Goal: Book appointment/travel/reservation

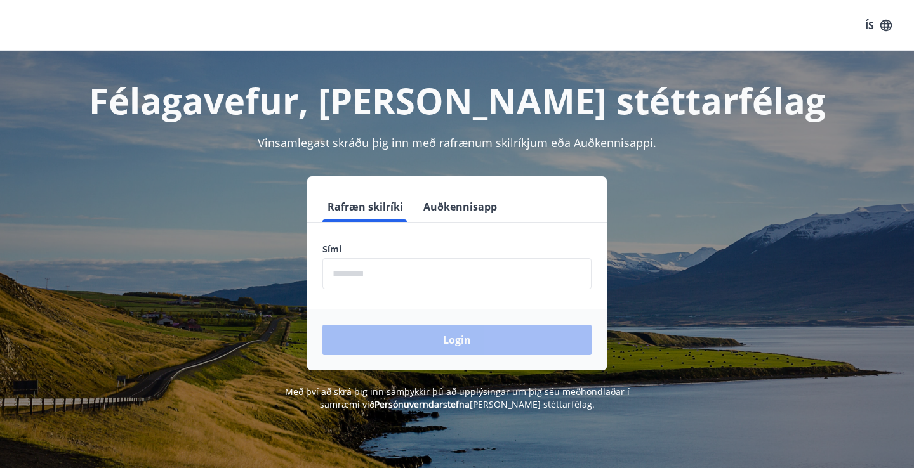
click at [371, 273] on input "phone" at bounding box center [456, 273] width 269 height 31
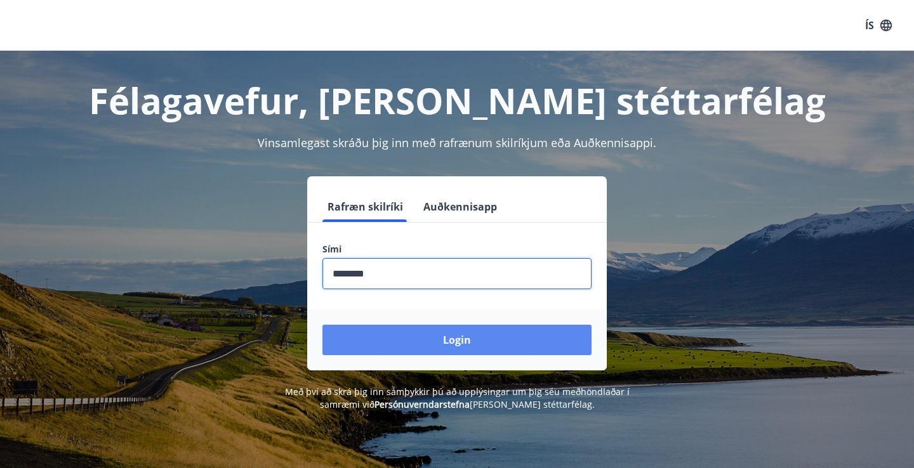
type input "********"
click at [456, 338] on button "Login" at bounding box center [456, 340] width 269 height 30
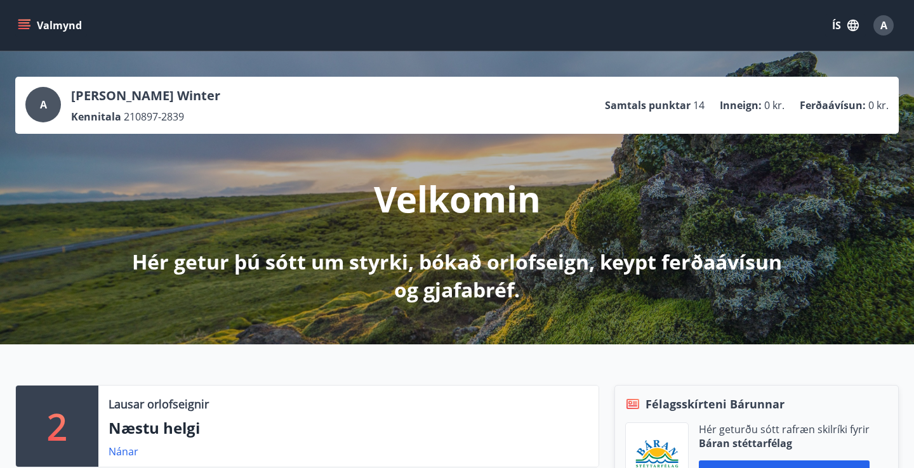
click at [27, 22] on icon "menu" at bounding box center [23, 22] width 11 height 1
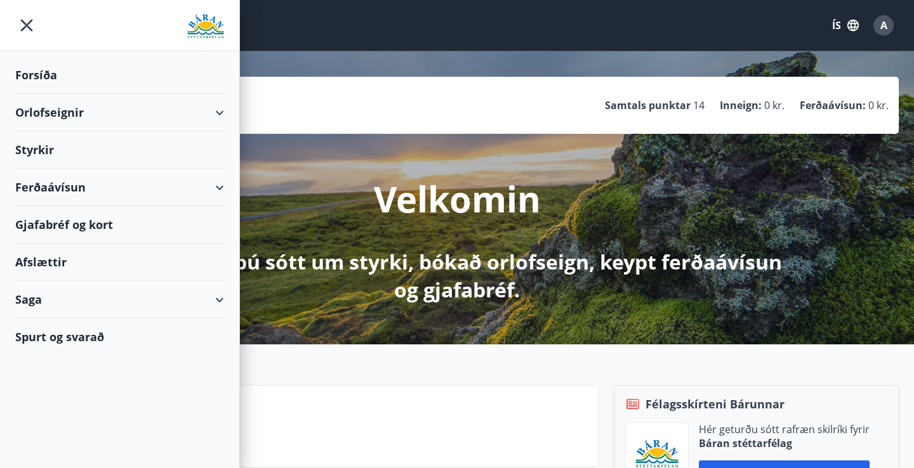
click at [215, 187] on div "Ferðaávísun" at bounding box center [119, 187] width 209 height 37
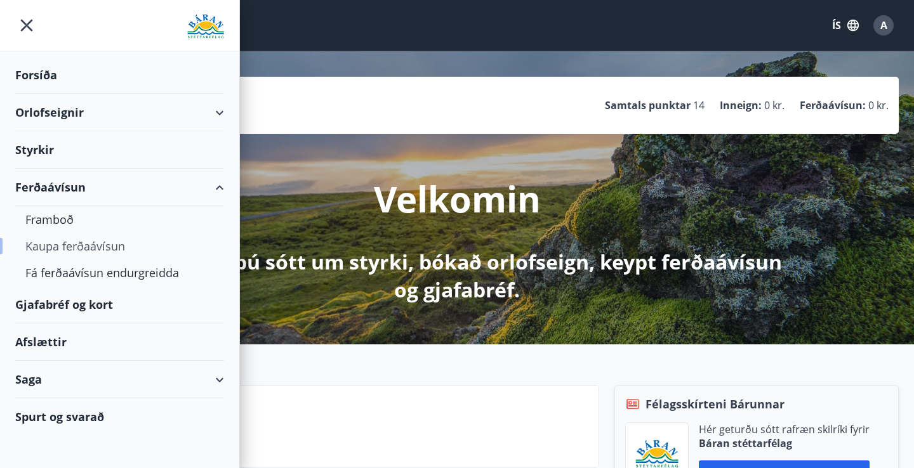
click at [98, 243] on div "Kaupa ferðaávísun" at bounding box center [119, 246] width 188 height 27
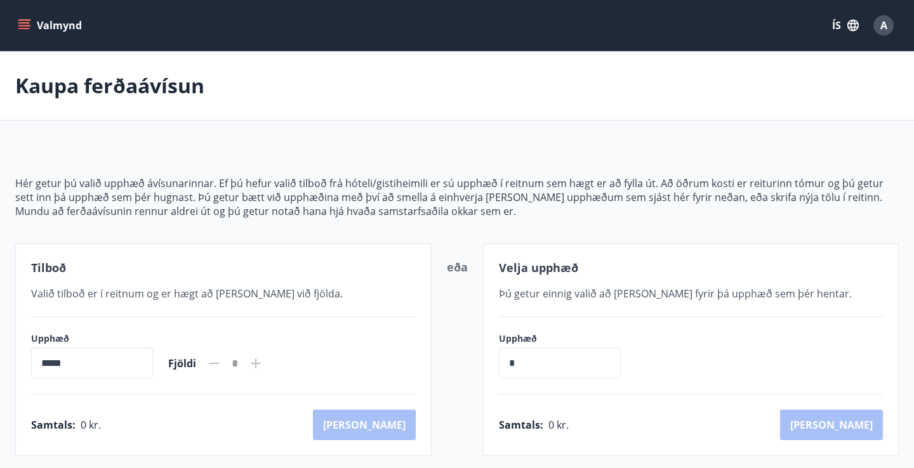
click at [16, 23] on button "Valmynd" at bounding box center [51, 25] width 72 height 23
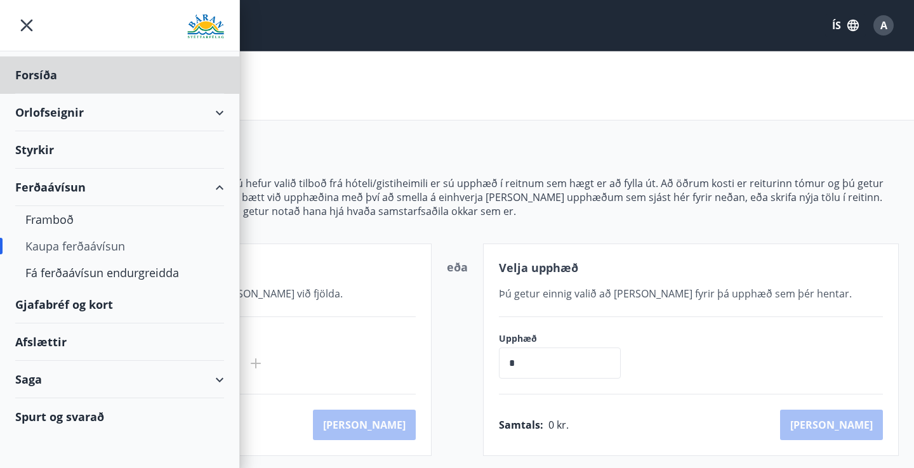
click at [51, 149] on div "Styrkir" at bounding box center [119, 149] width 209 height 37
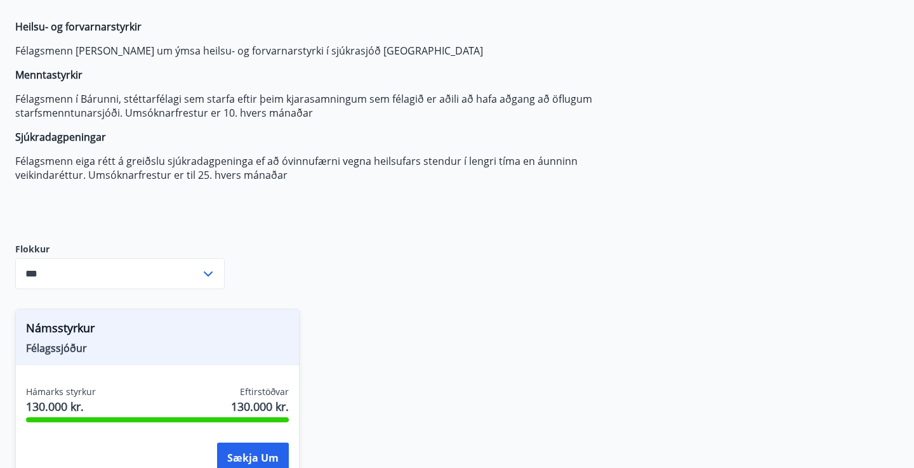
scroll to position [131, 0]
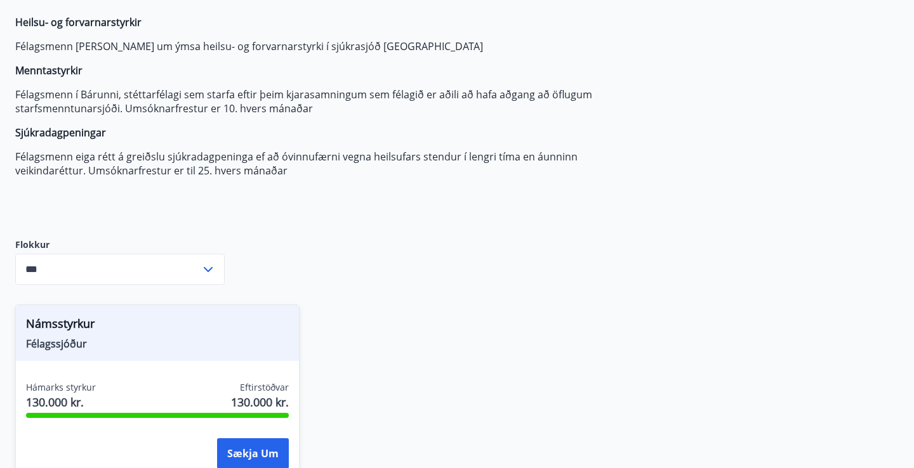
click at [185, 269] on input "***" at bounding box center [107, 269] width 185 height 31
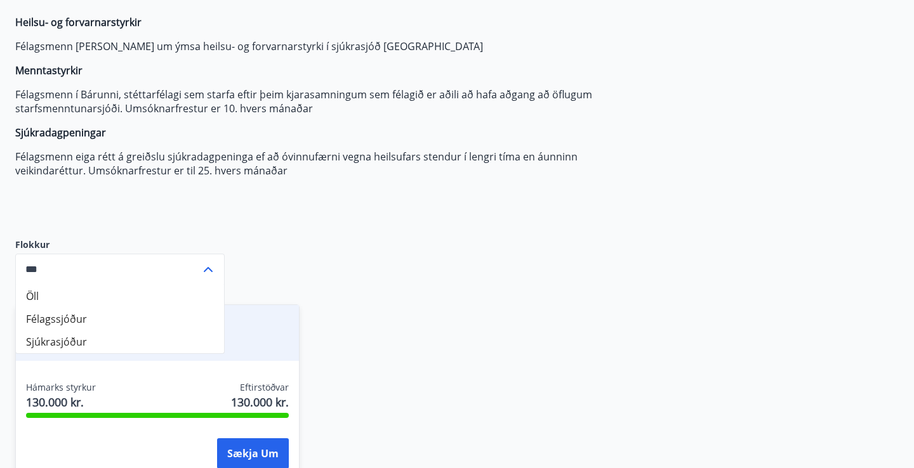
click at [341, 213] on div "Heilsu- og forvarnarstyrkir Félagsmenn [PERSON_NAME] um ýmsa heilsu- og forvarn…" at bounding box center [314, 116] width 599 height 203
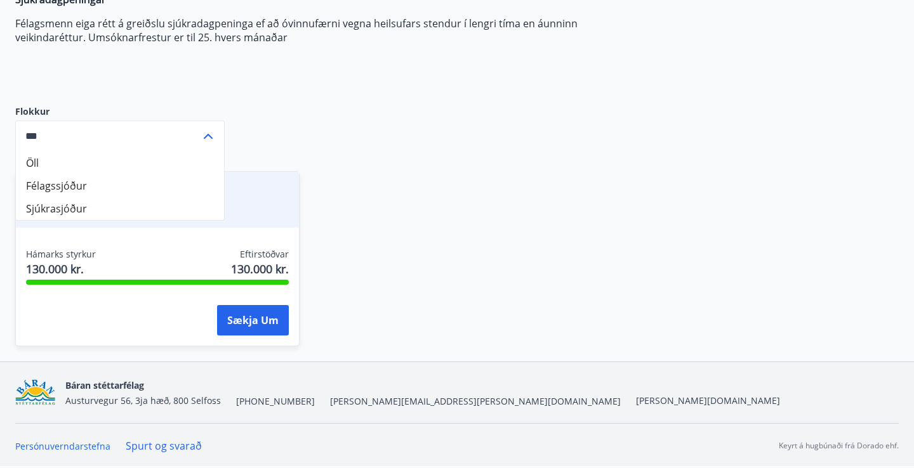
click at [342, 213] on div "Námsstyrkur Félagssjóður Hámarks styrkur 130.000 kr. Eftirstöðvar 130.000 kr. S…" at bounding box center [449, 251] width 898 height 190
click at [219, 135] on div "*** ​" at bounding box center [119, 136] width 209 height 31
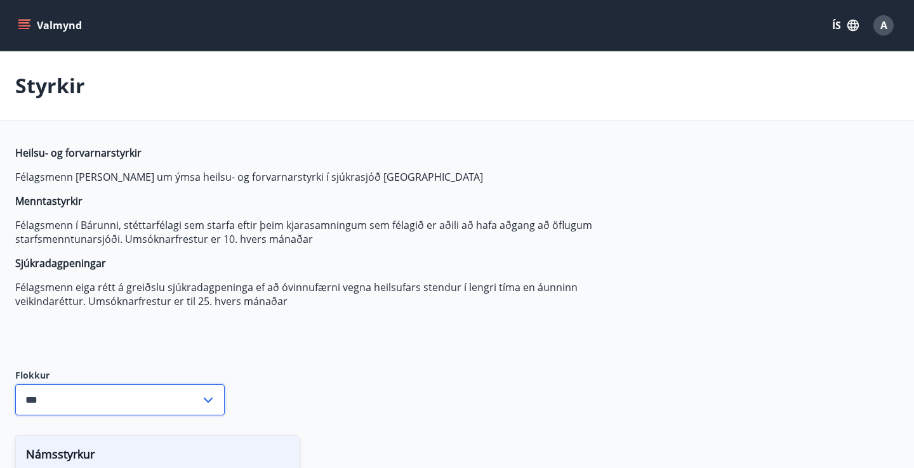
scroll to position [0, 0]
click at [28, 28] on icon "menu" at bounding box center [24, 25] width 13 height 13
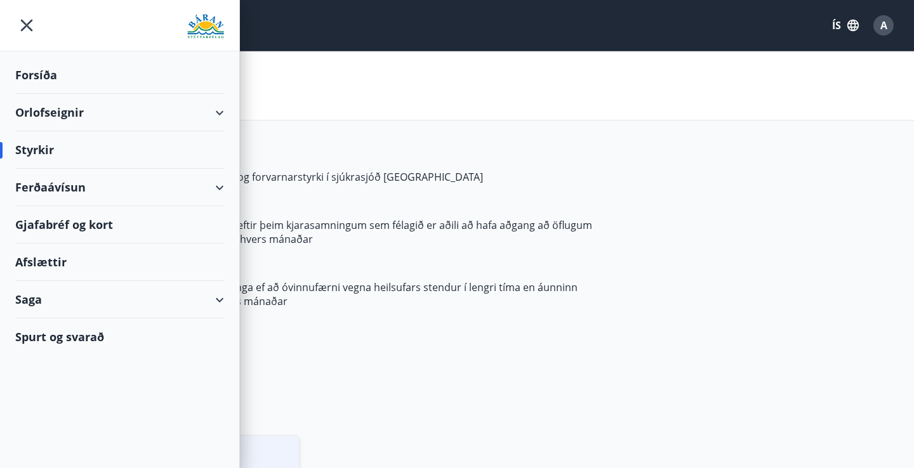
click at [310, 152] on p "Heilsu- og forvarnarstyrkir" at bounding box center [314, 153] width 599 height 14
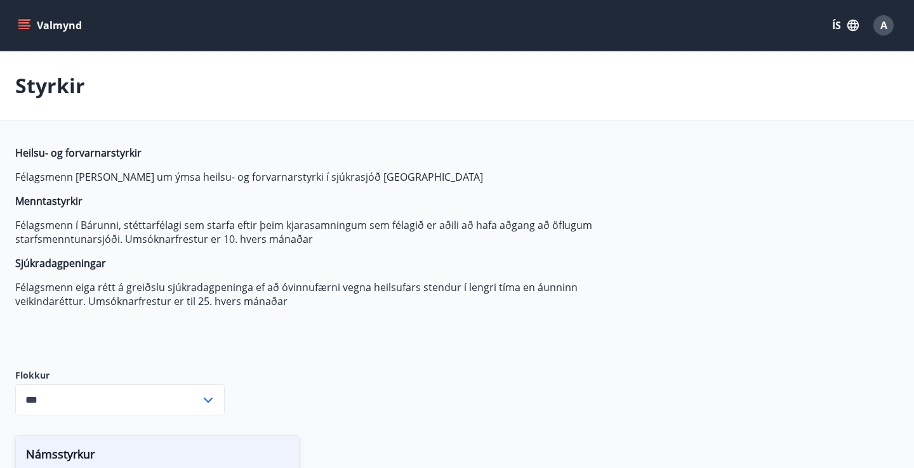
click at [17, 26] on button "Valmynd" at bounding box center [51, 25] width 72 height 23
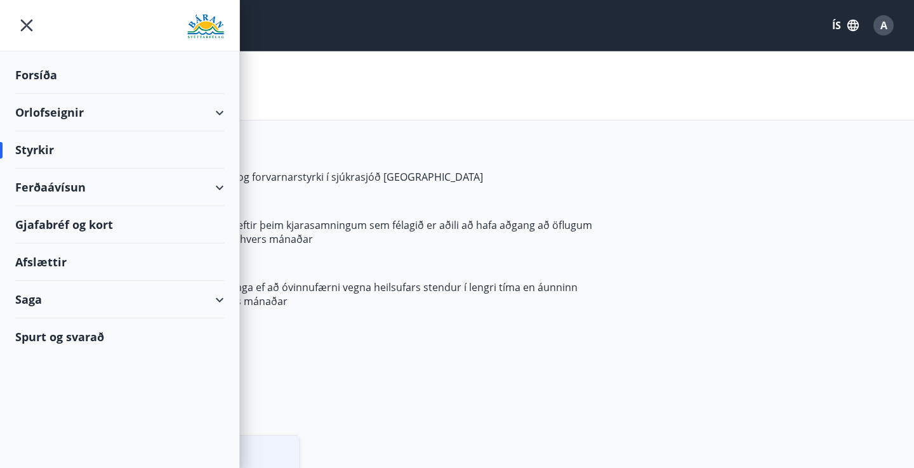
click at [62, 140] on div "Styrkir" at bounding box center [119, 149] width 209 height 37
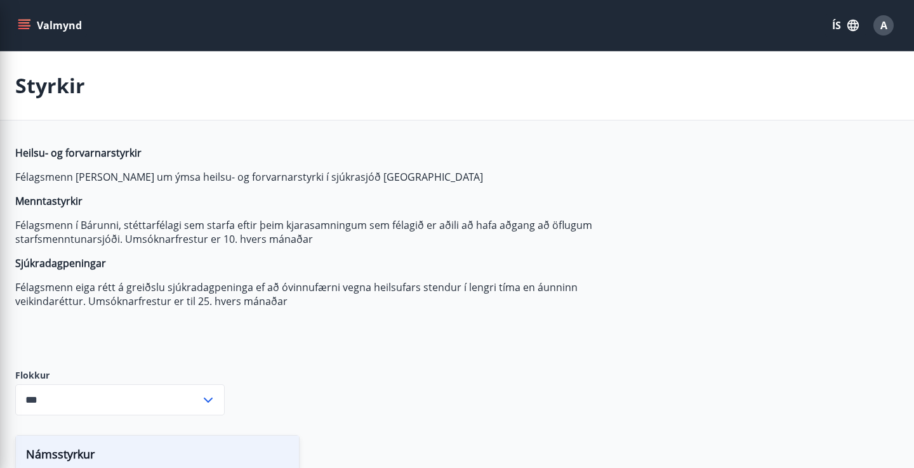
click at [356, 221] on p "Félagsmenn í Bárunni, stéttarfélagi sem starfa eftir þeim kjarasamningum sem fé…" at bounding box center [314, 232] width 599 height 28
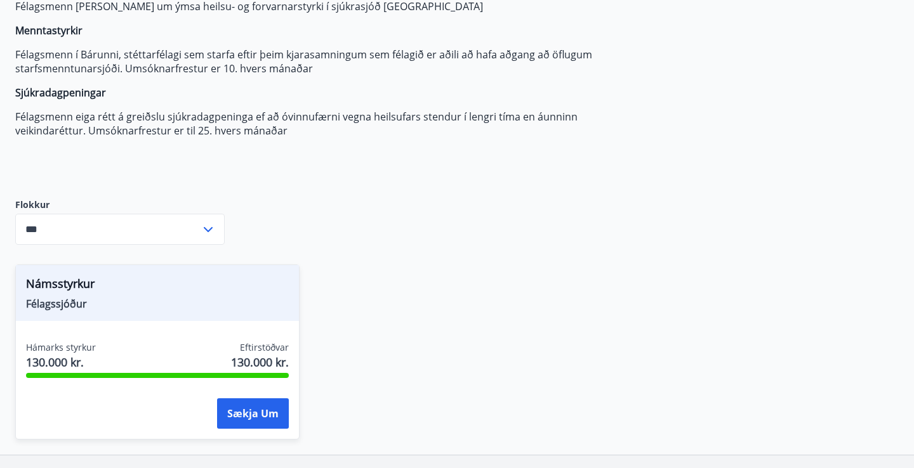
scroll to position [174, 0]
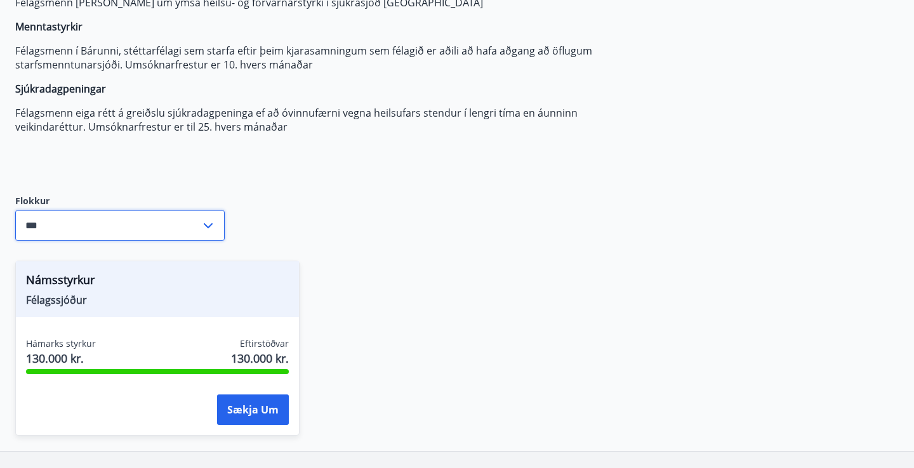
click at [160, 216] on input "***" at bounding box center [107, 225] width 185 height 31
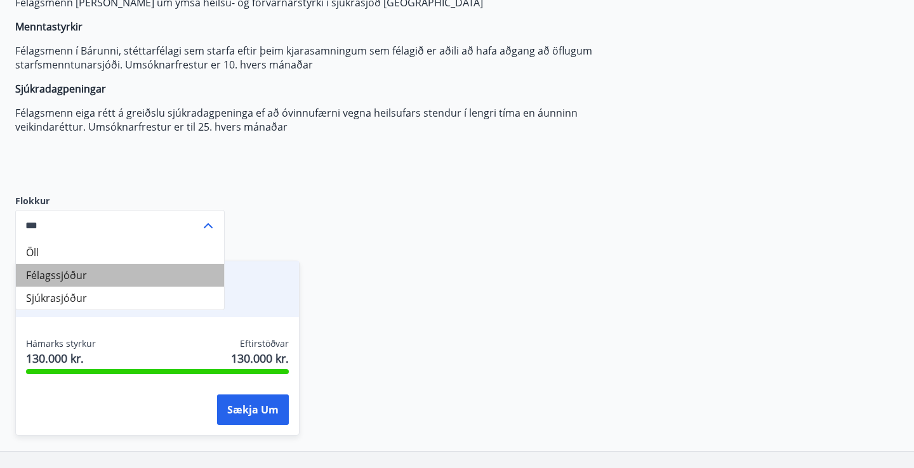
click at [112, 274] on li "Félagssjóður" at bounding box center [120, 275] width 208 height 23
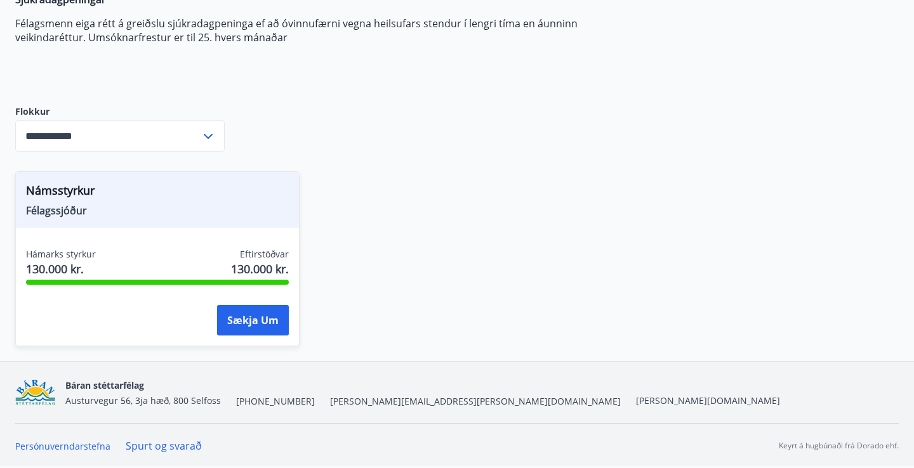
scroll to position [264, 0]
click at [117, 131] on input "**********" at bounding box center [107, 136] width 185 height 31
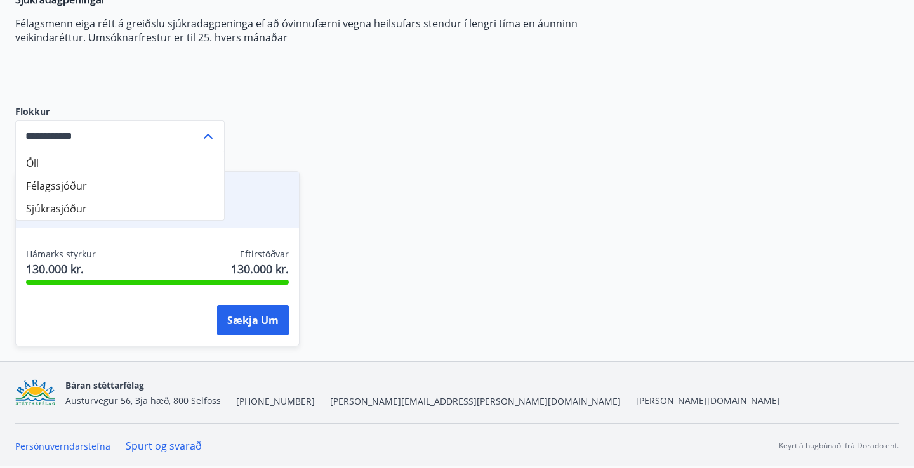
click at [103, 209] on li "Sjúkrasjóður" at bounding box center [120, 208] width 208 height 23
type input "**********"
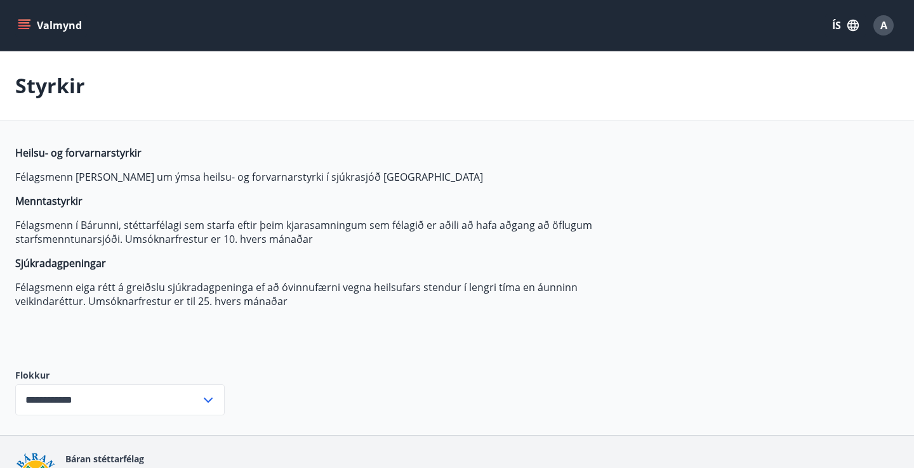
scroll to position [0, 0]
click at [119, 396] on input "**********" at bounding box center [107, 399] width 185 height 31
click at [181, 249] on span "Heilsu- og forvarnarstyrkir Félagsmenn [PERSON_NAME] um ýmsa heilsu- og forvarn…" at bounding box center [314, 227] width 599 height 162
click at [131, 176] on p "Félagsmenn [PERSON_NAME] um ýmsa heilsu- og forvarnarstyrki í sjúkrasjóð [GEOGR…" at bounding box center [314, 177] width 599 height 14
click at [23, 18] on button "Valmynd" at bounding box center [51, 25] width 72 height 23
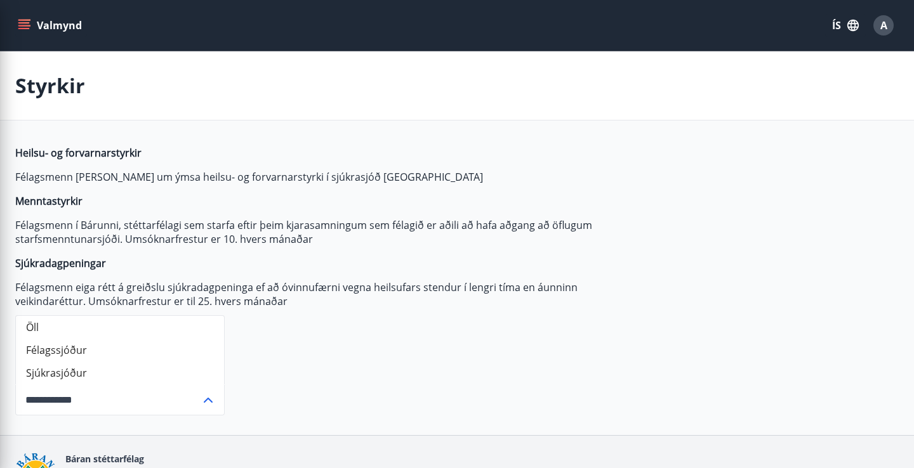
click at [360, 190] on span "Heilsu- og forvarnarstyrkir Félagsmenn [PERSON_NAME] um ýmsa heilsu- og forvarn…" at bounding box center [314, 227] width 599 height 162
click at [23, 30] on icon "menu" at bounding box center [24, 25] width 13 height 13
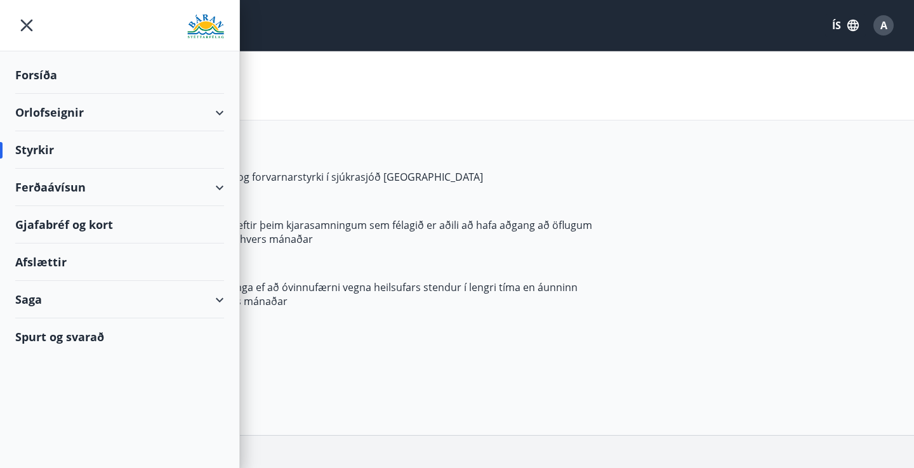
click at [218, 117] on div "Orlofseignir" at bounding box center [119, 112] width 209 height 37
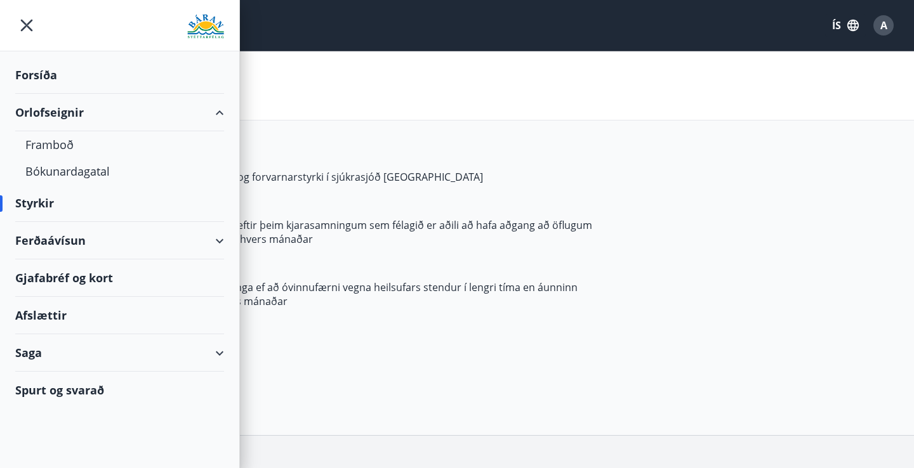
click at [62, 110] on div "Orlofseignir" at bounding box center [119, 112] width 209 height 37
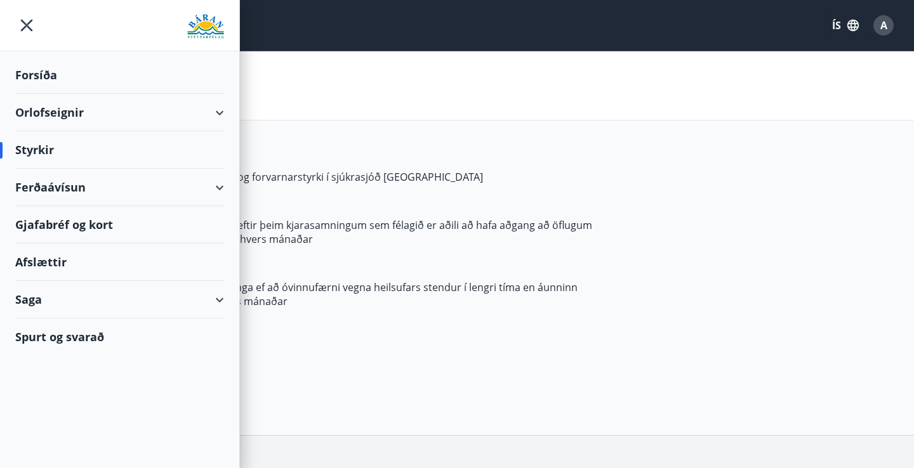
click at [49, 119] on div "Orlofseignir" at bounding box center [119, 112] width 209 height 37
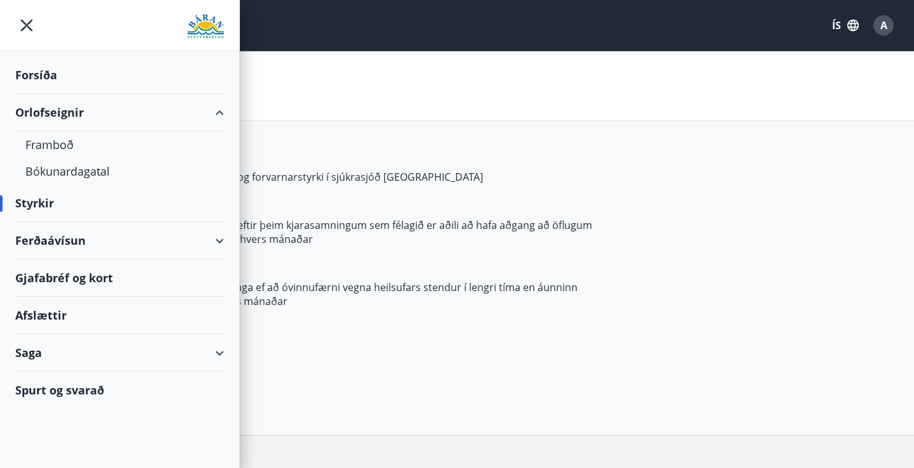
click at [22, 37] on div at bounding box center [119, 25] width 239 height 51
click at [22, 29] on icon "menu" at bounding box center [26, 25] width 23 height 23
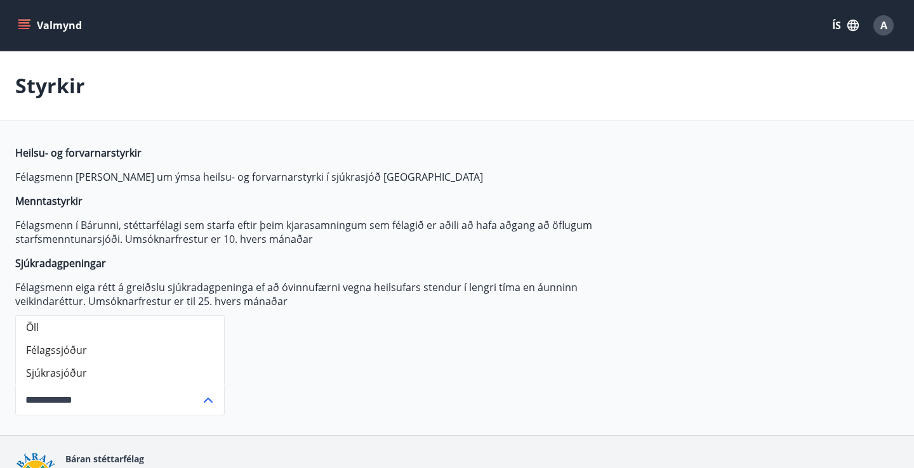
click at [56, 29] on button "Valmynd" at bounding box center [51, 25] width 72 height 23
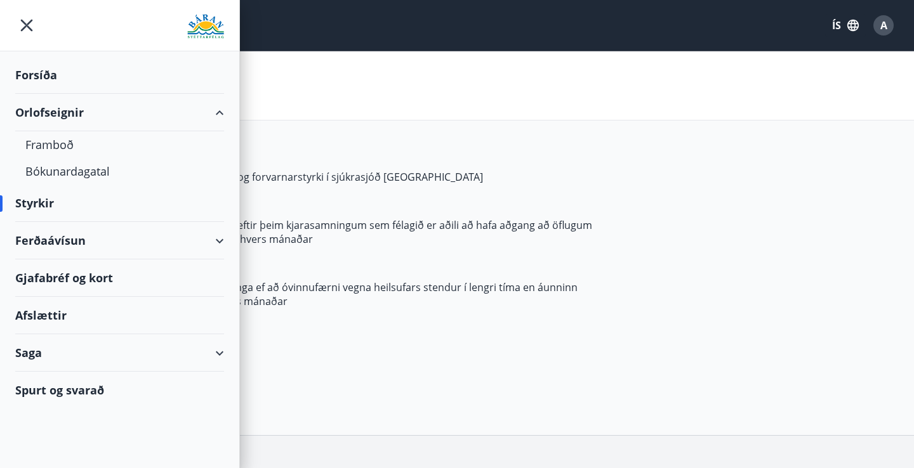
click at [39, 30] on div at bounding box center [119, 25] width 239 height 51
click at [22, 28] on icon "menu" at bounding box center [26, 25] width 23 height 23
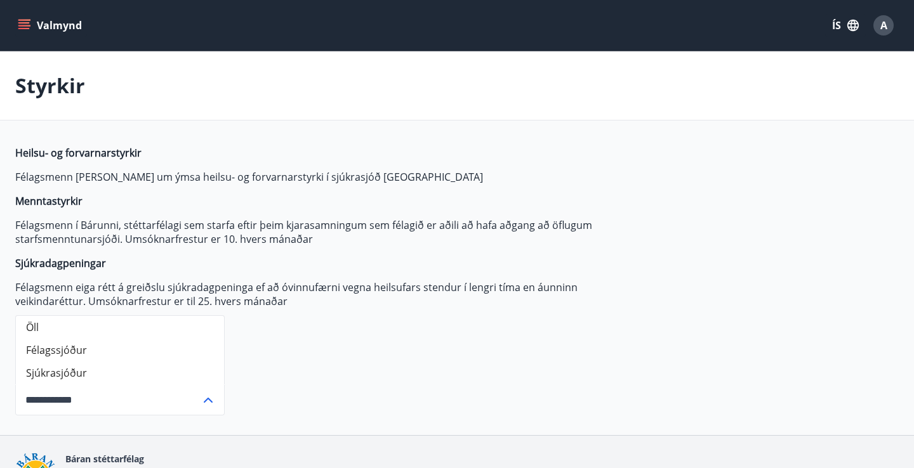
click at [18, 27] on icon "menu" at bounding box center [24, 25] width 13 height 13
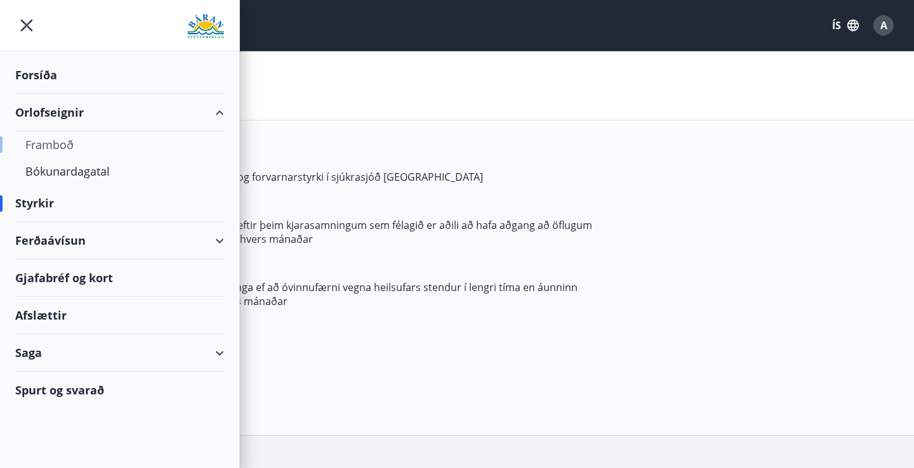
click at [56, 152] on div "Framboð" at bounding box center [119, 144] width 188 height 27
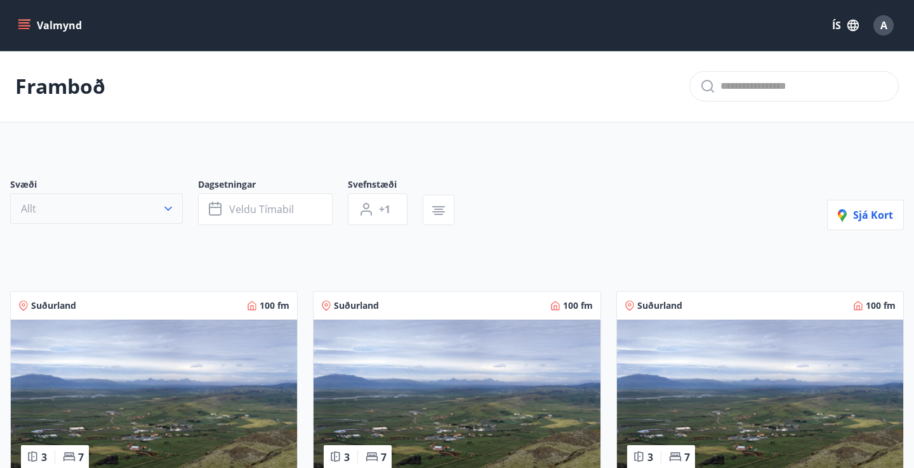
click at [88, 209] on button "Allt" at bounding box center [96, 209] width 173 height 30
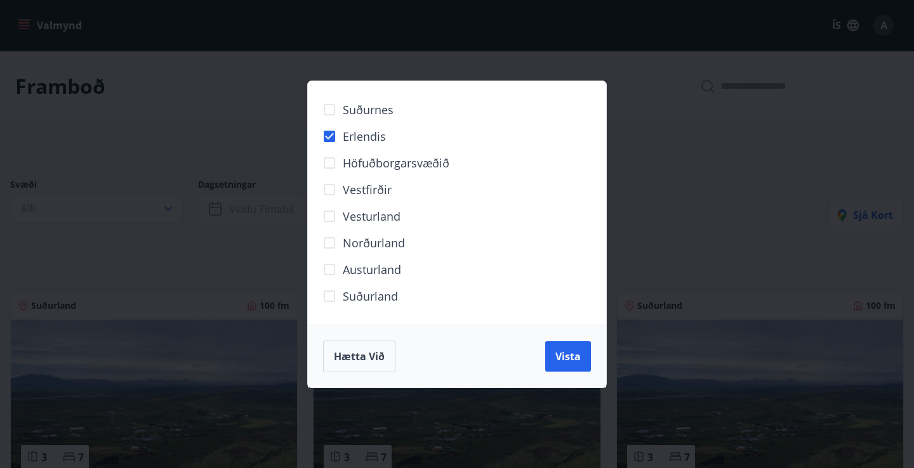
click at [384, 293] on span "Suðurland" at bounding box center [370, 296] width 55 height 16
click at [372, 266] on span "Austurland" at bounding box center [372, 269] width 58 height 16
click at [359, 246] on span "Norðurland" at bounding box center [374, 243] width 62 height 16
click at [365, 221] on span "Vesturland" at bounding box center [372, 216] width 58 height 16
click at [361, 108] on span "Suðurnes" at bounding box center [368, 110] width 51 height 16
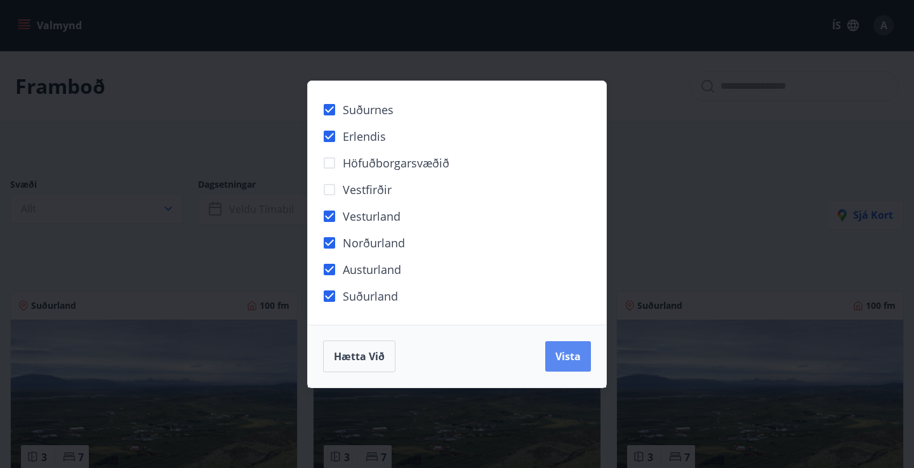
click at [563, 352] on span "Vista" at bounding box center [567, 357] width 25 height 14
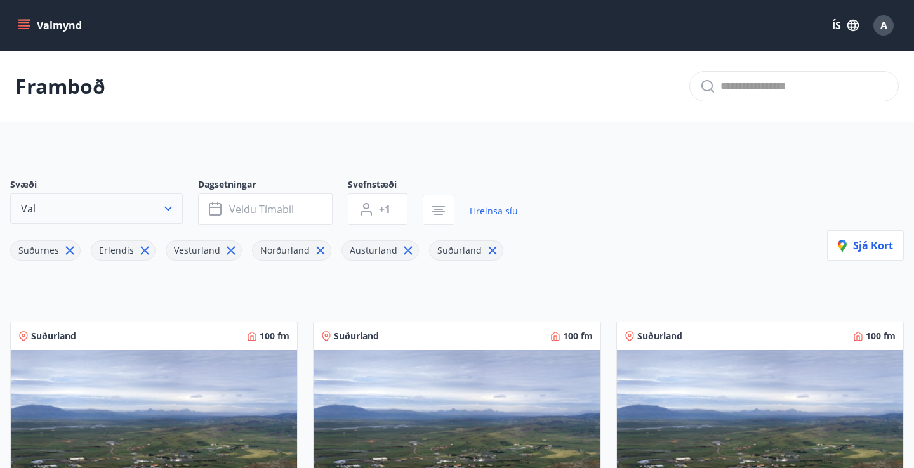
click at [123, 207] on button "Val" at bounding box center [96, 209] width 173 height 30
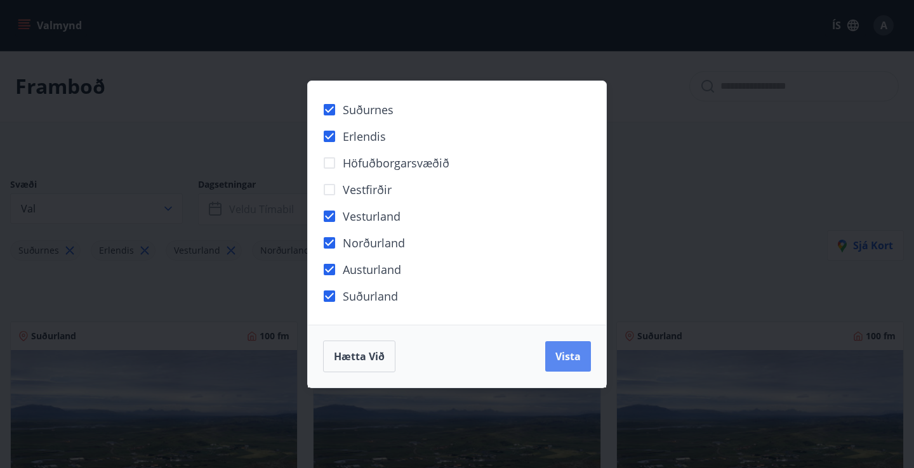
click at [557, 352] on span "Vista" at bounding box center [567, 357] width 25 height 14
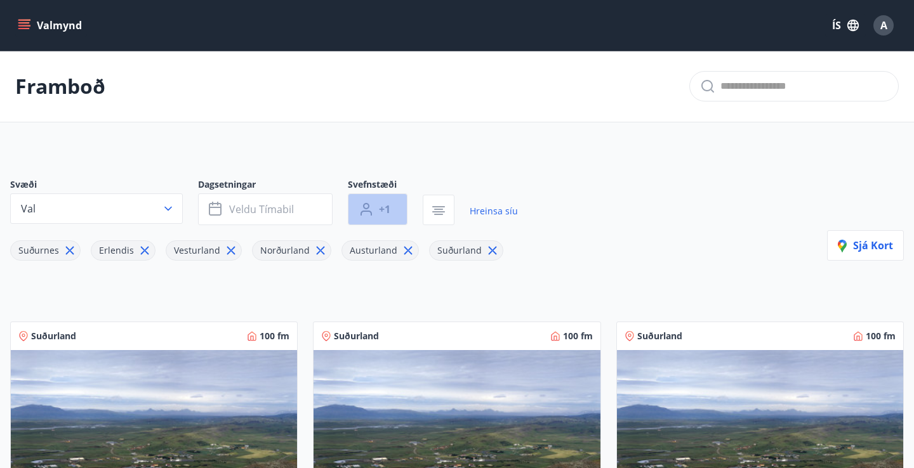
click at [397, 204] on button "+1" at bounding box center [378, 210] width 60 height 32
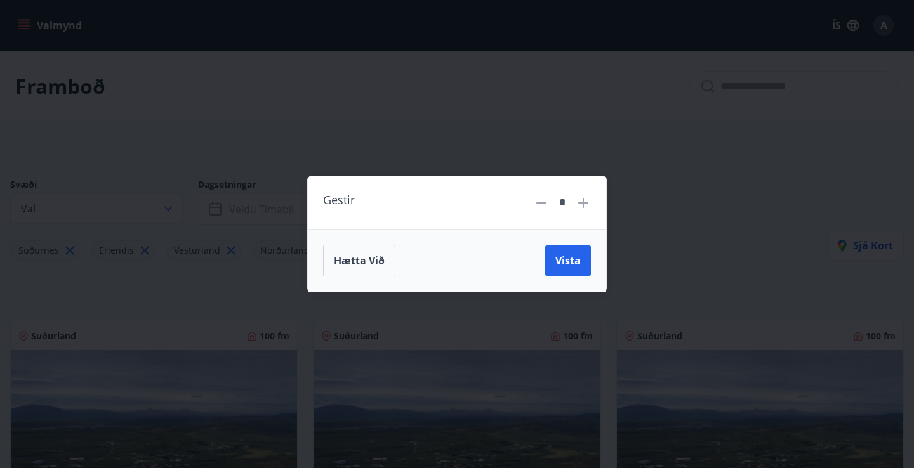
click at [622, 199] on div "Gestir * Hætta við Vista" at bounding box center [457, 234] width 914 height 468
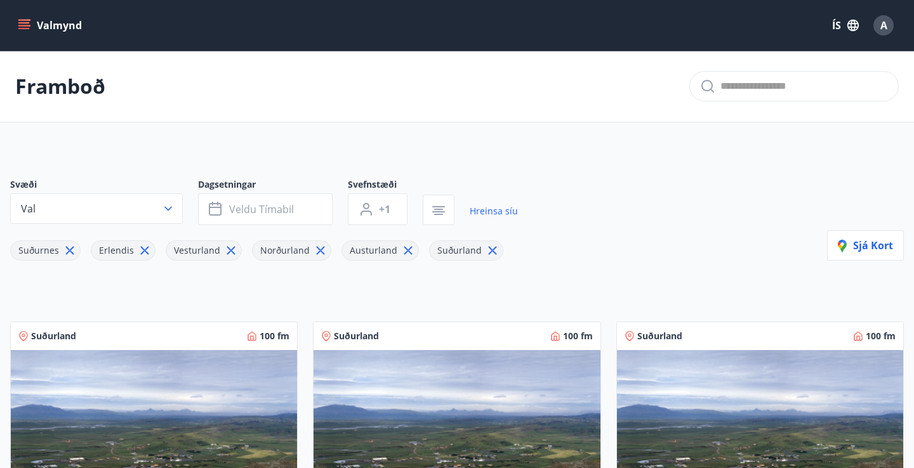
click at [560, 223] on div "Svæði Val Dagsetningar Veldu tímabil Svefnstæði +1 Hreinsa síu Suðurnes Erlendi…" at bounding box center [456, 219] width 893 height 82
click at [278, 207] on span "Veldu tímabil" at bounding box center [261, 209] width 65 height 14
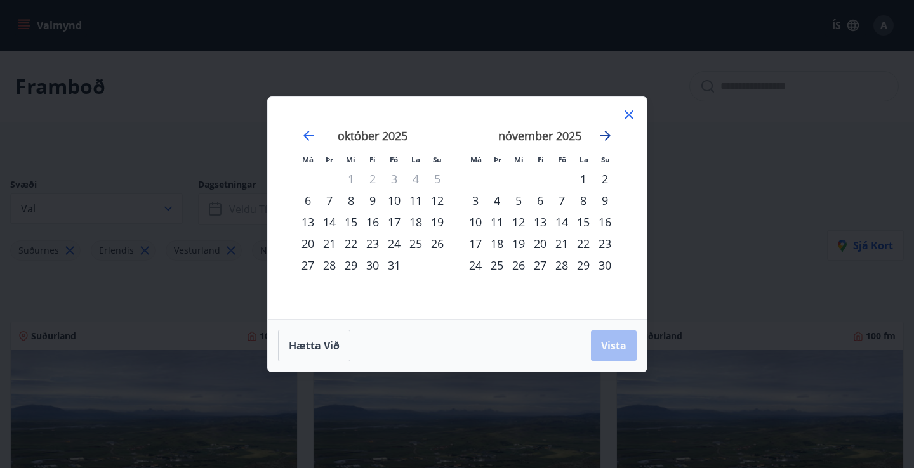
click at [608, 136] on icon "Move forward to switch to the next month." at bounding box center [605, 136] width 10 height 10
click at [317, 139] on div "nóvember 2025" at bounding box center [372, 140] width 151 height 56
click at [311, 139] on icon "Move backward to switch to the previous month." at bounding box center [308, 135] width 15 height 15
click at [395, 265] on div "31" at bounding box center [394, 265] width 22 height 22
click at [605, 180] on div "2" at bounding box center [605, 179] width 22 height 22
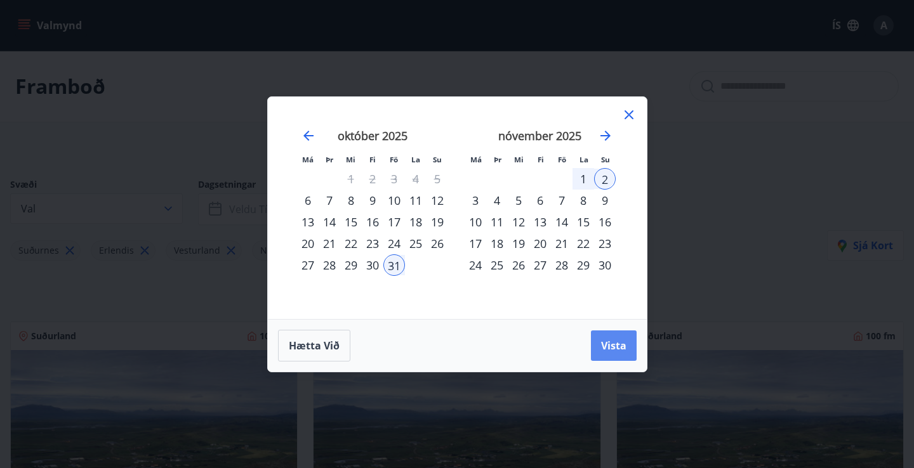
click at [614, 348] on span "Vista" at bounding box center [613, 346] width 25 height 14
